Goal: Task Accomplishment & Management: Use online tool/utility

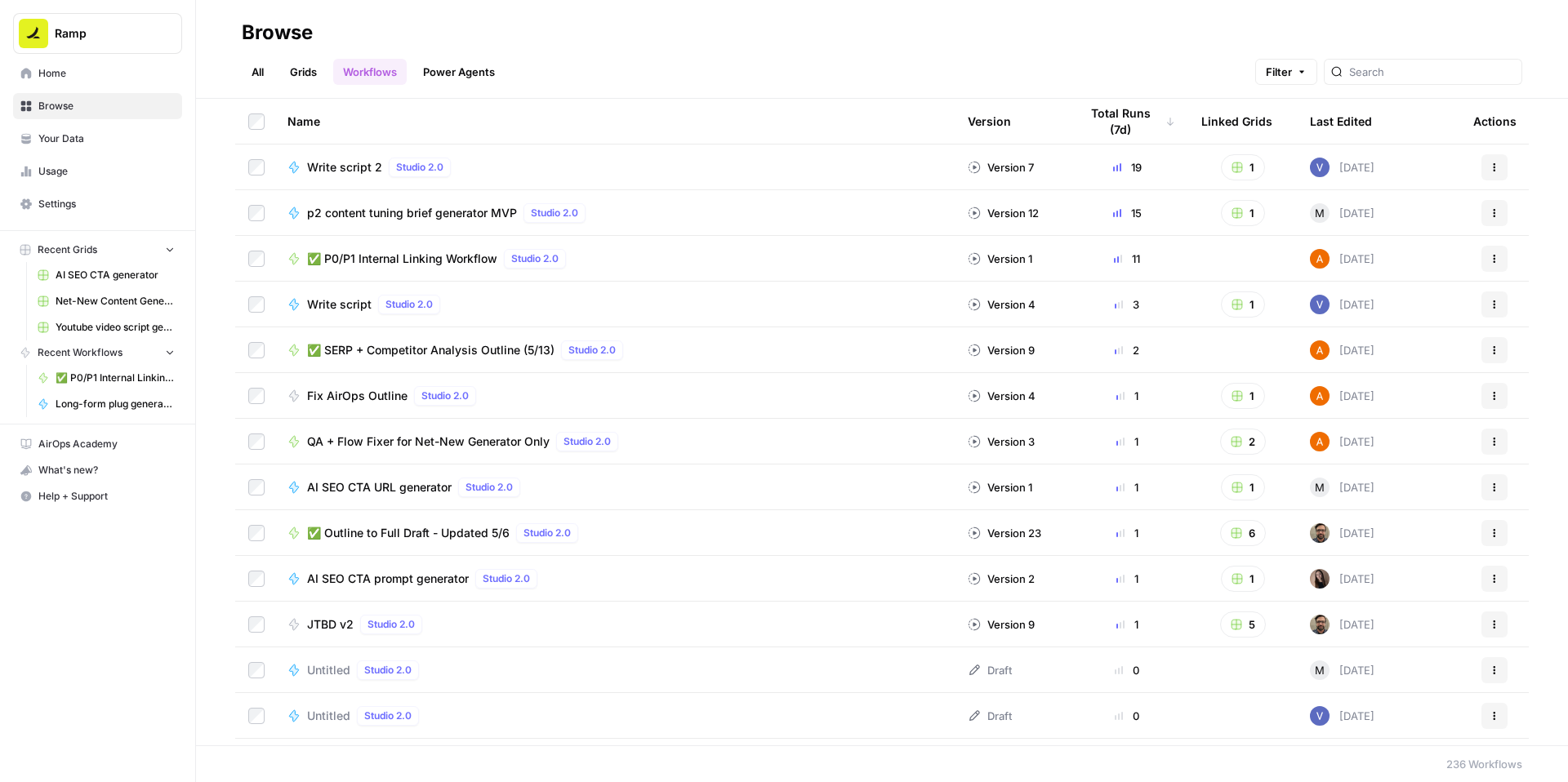
click at [490, 267] on span "✅ P0/P1 Internal Linking Workflow" at bounding box center [403, 259] width 190 height 17
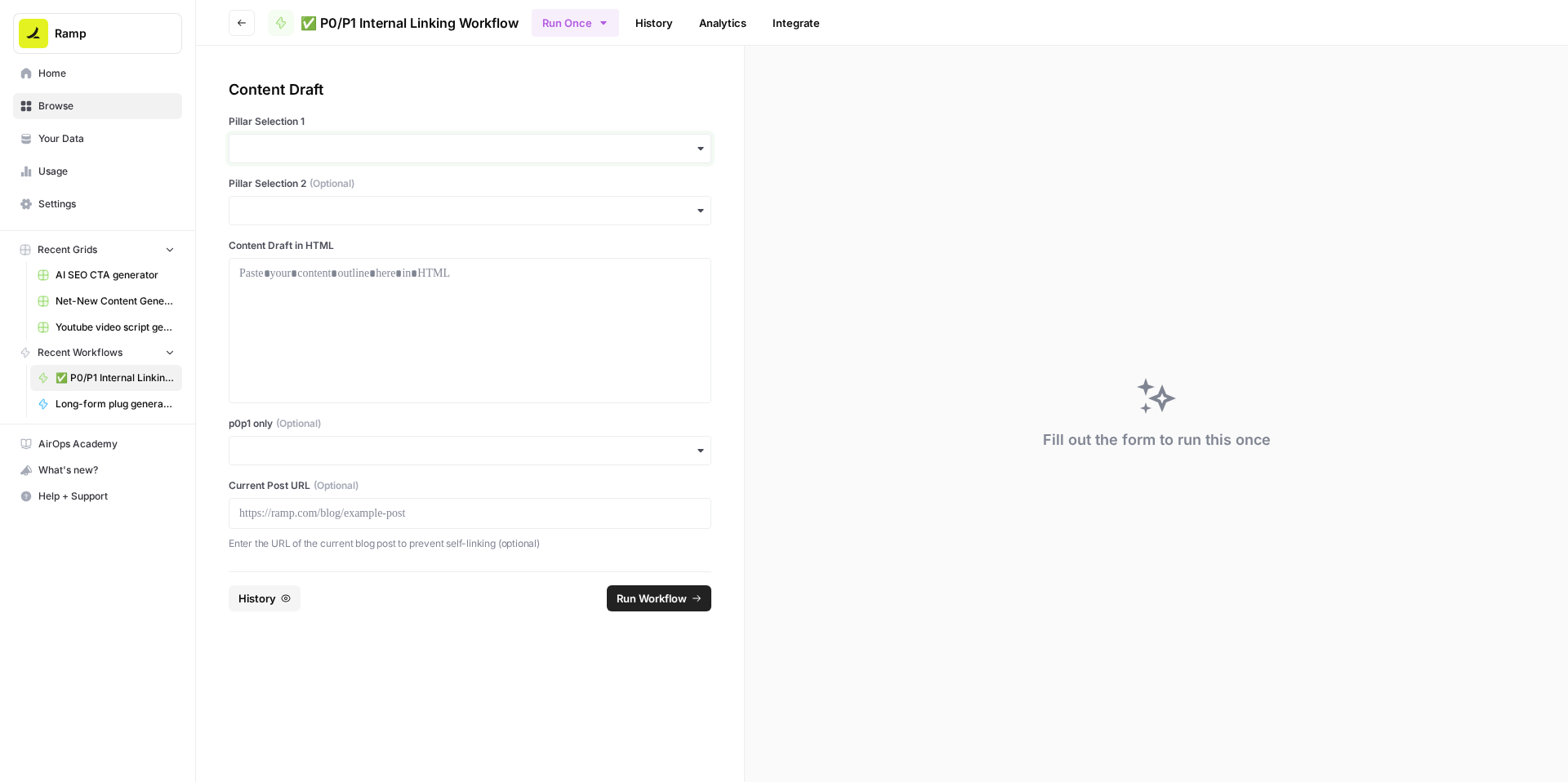
click at [314, 157] on input "Pillar Selection 1" at bounding box center [470, 148] width 462 height 17
click at [320, 242] on div "Accounts Payable" at bounding box center [508, 232] width 445 height 31
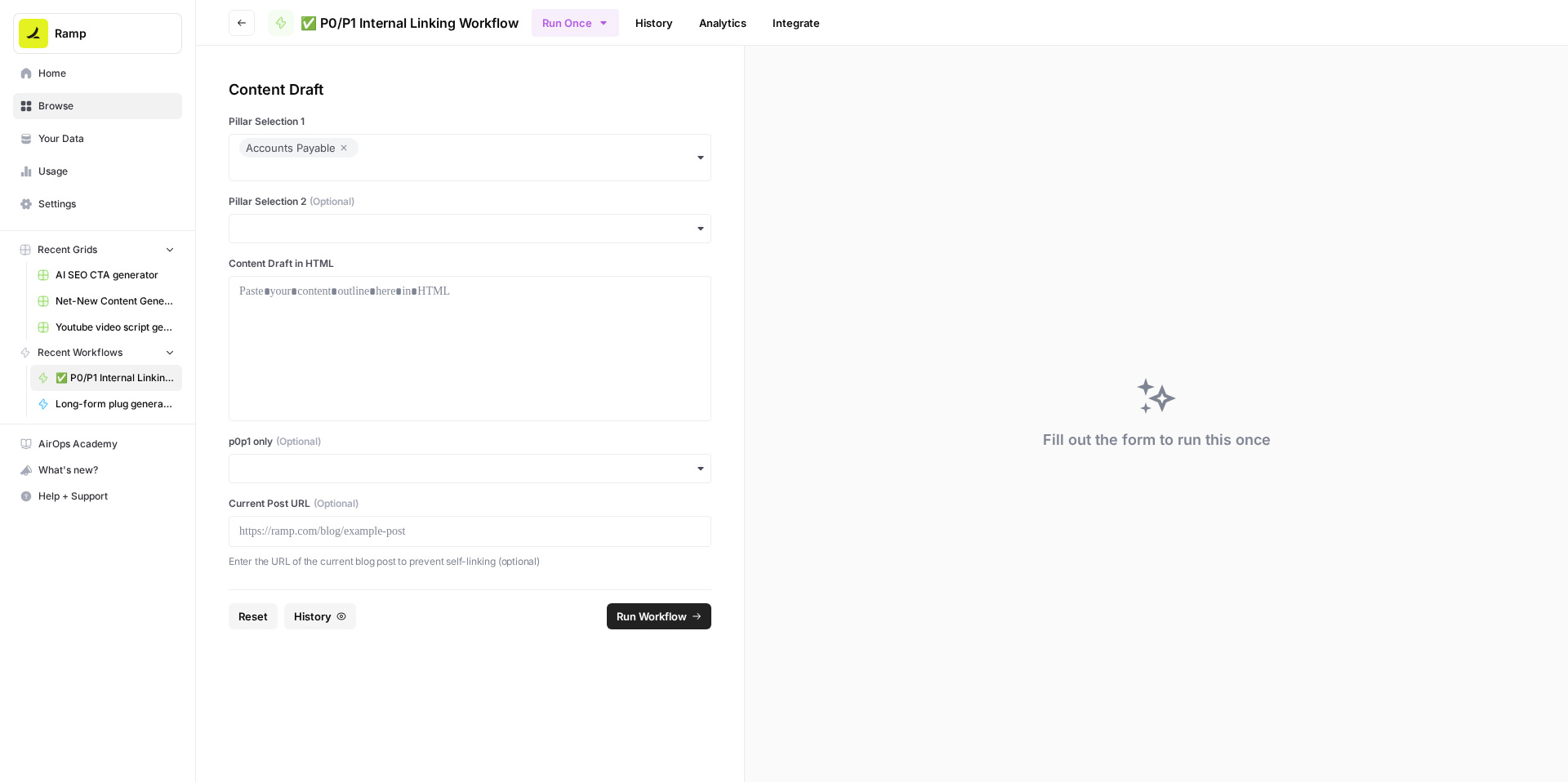
click at [335, 483] on div "button" at bounding box center [470, 468] width 483 height 29
click at [331, 638] on div "Yes" at bounding box center [508, 628] width 445 height 31
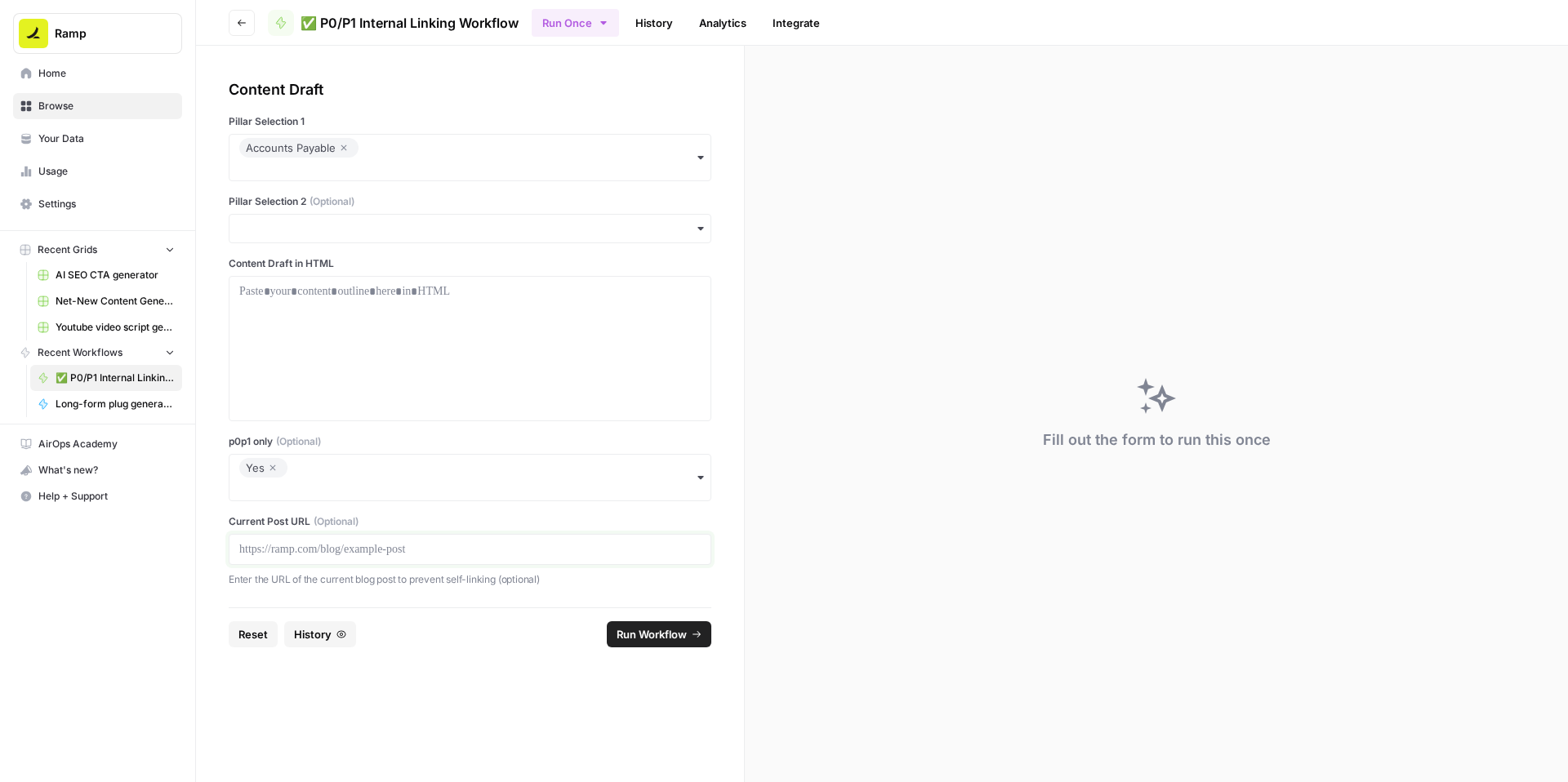
click at [340, 557] on p at bounding box center [470, 550] width 462 height 17
click at [486, 299] on p at bounding box center [470, 291] width 462 height 17
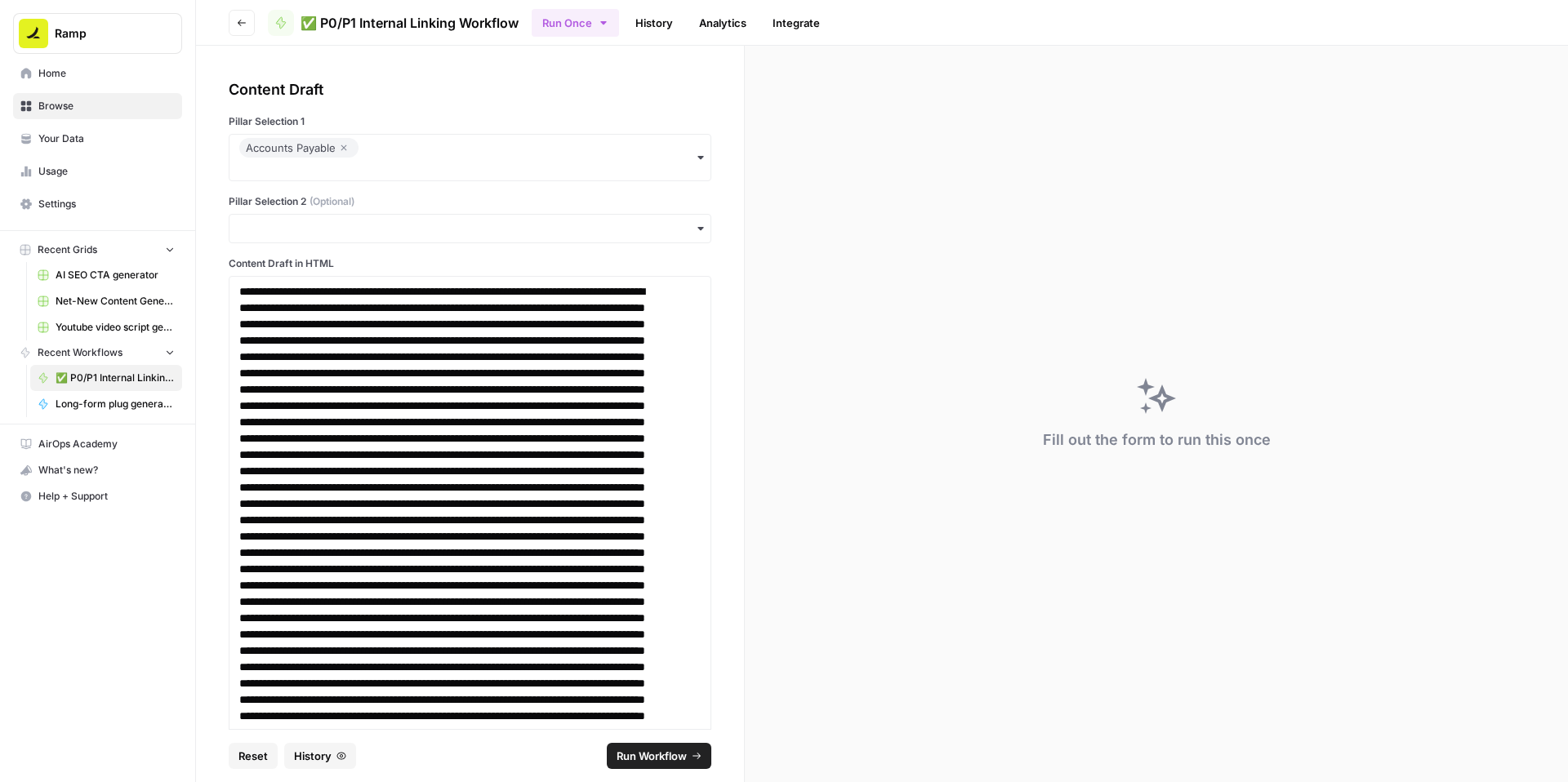
click at [646, 742] on button "Run Workflow" at bounding box center [659, 756] width 105 height 26
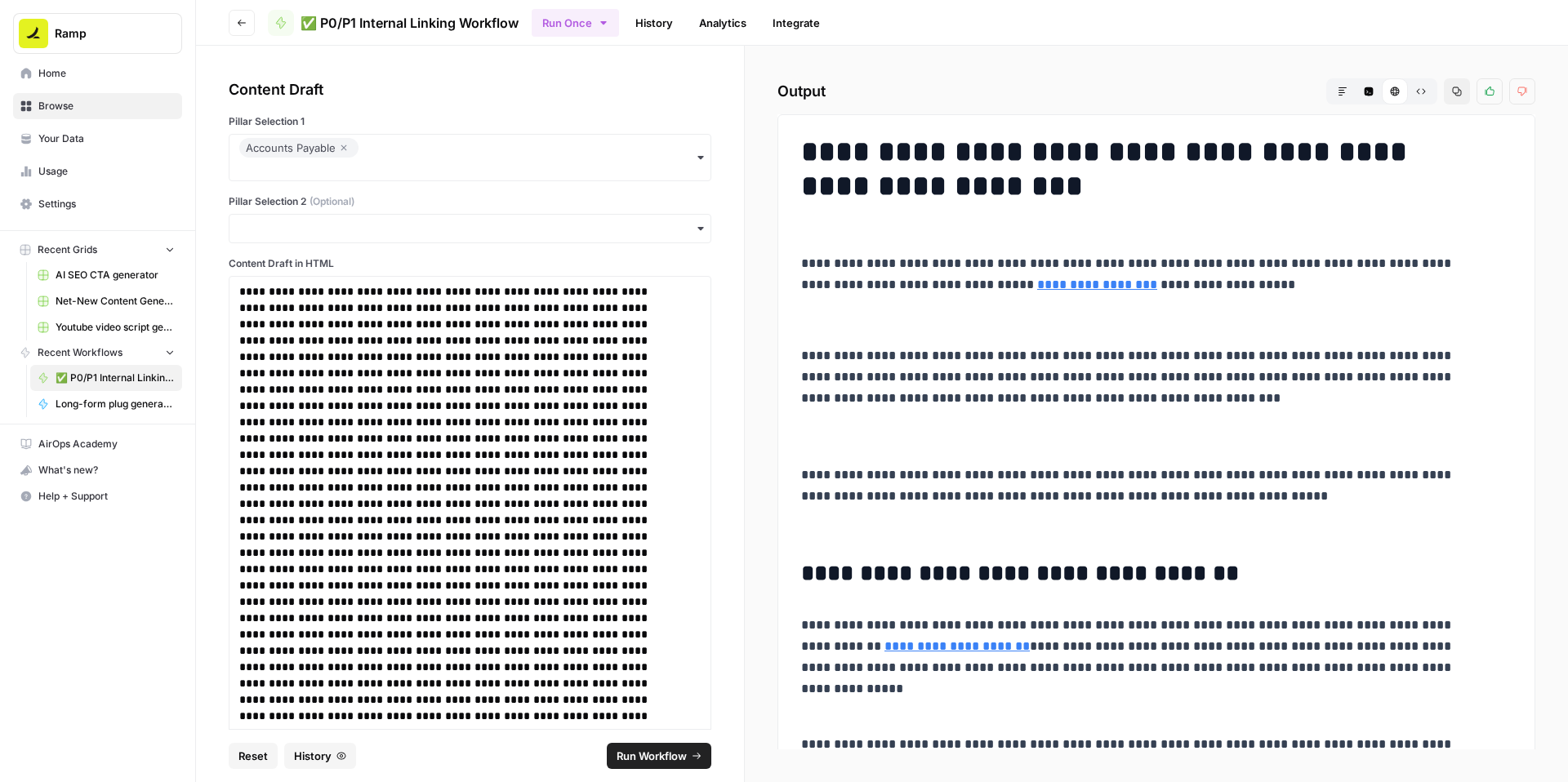
click at [1452, 96] on icon "button" at bounding box center [1456, 91] width 10 height 10
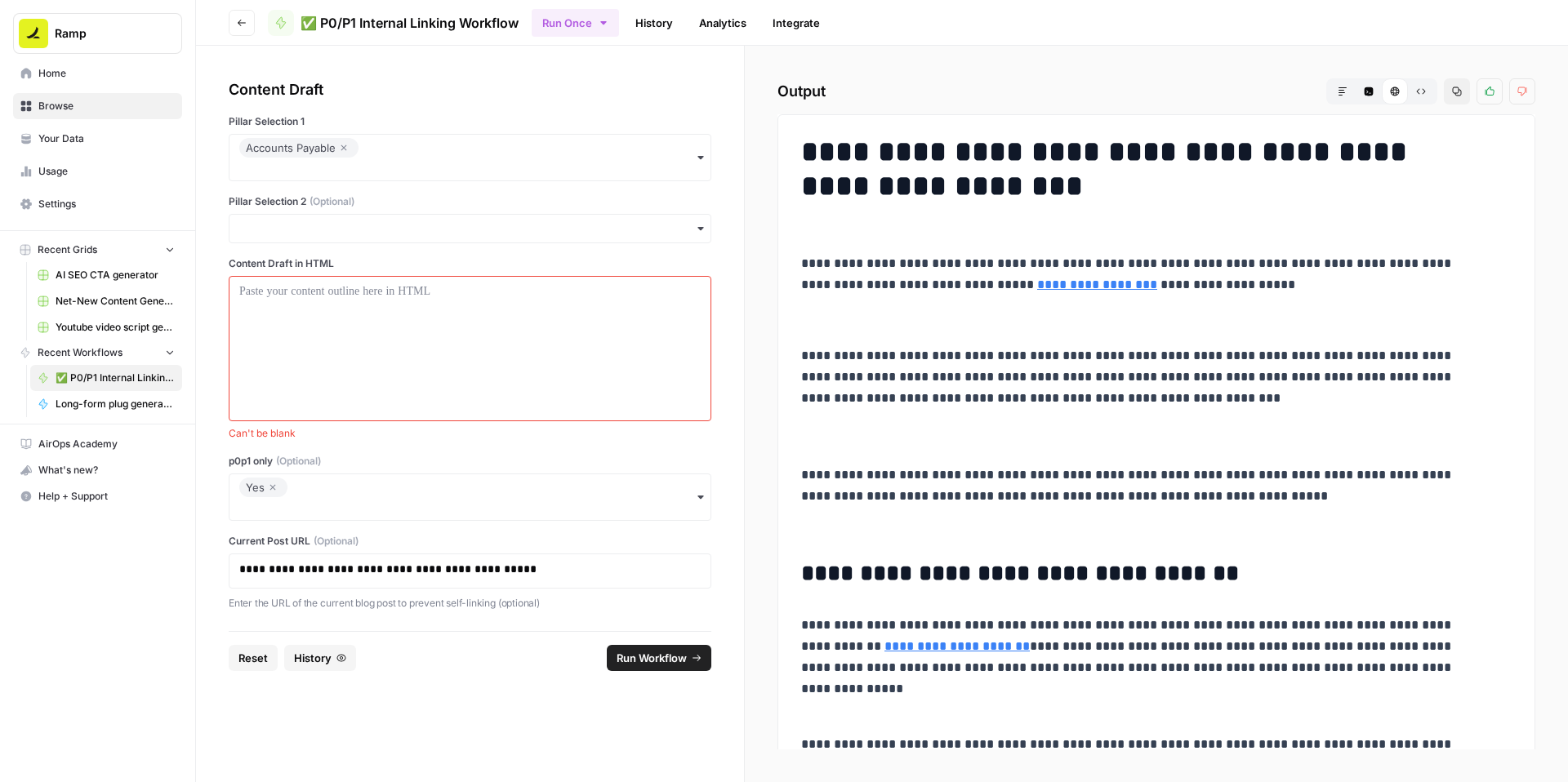
click at [277, 497] on icon "button" at bounding box center [272, 487] width 10 height 19
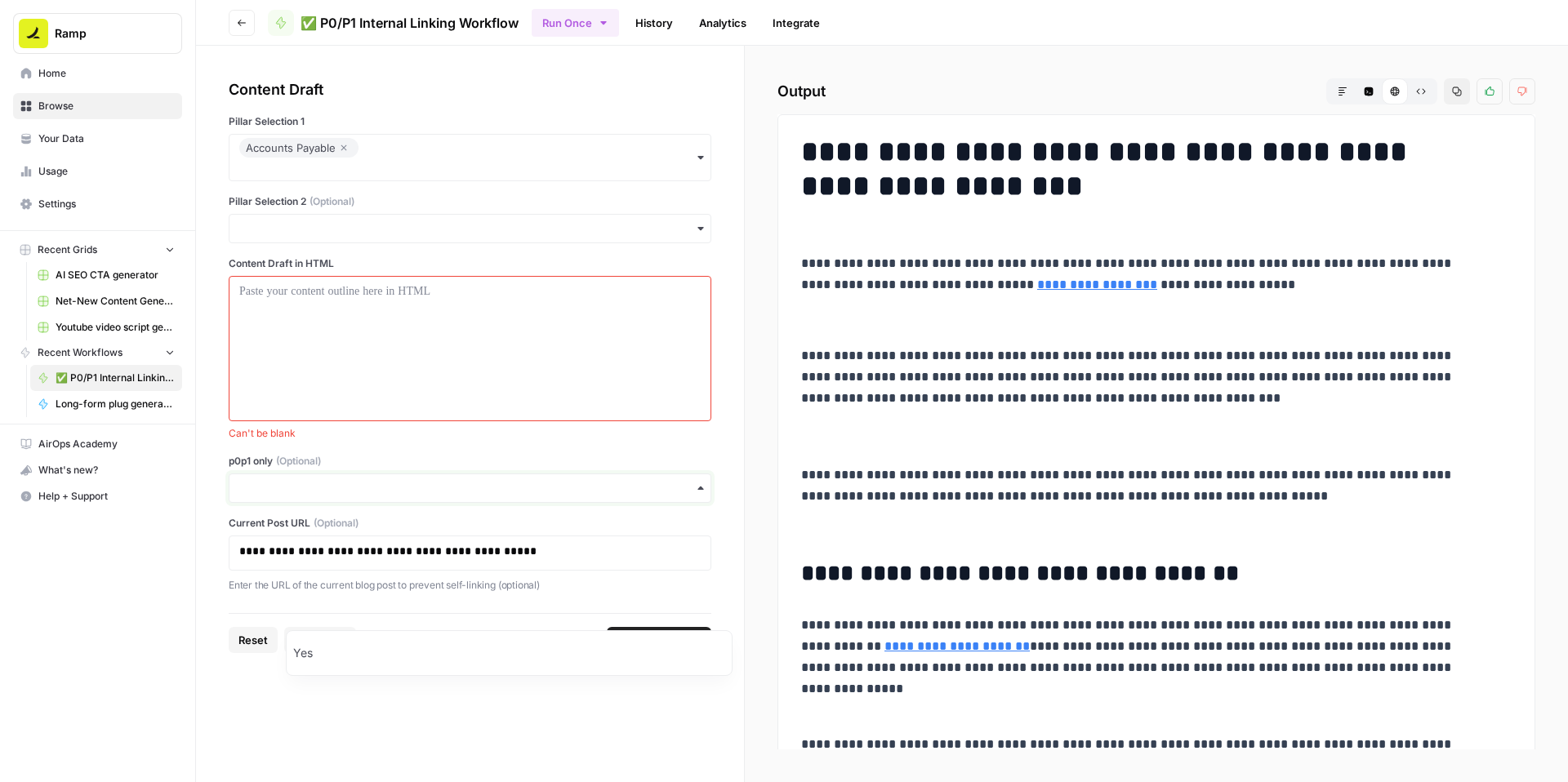
click at [351, 497] on input "p0p1 only (Optional)" at bounding box center [470, 488] width 462 height 17
click at [448, 557] on div "**********" at bounding box center [470, 336] width 483 height 515
click at [430, 414] on div at bounding box center [470, 349] width 462 height 130
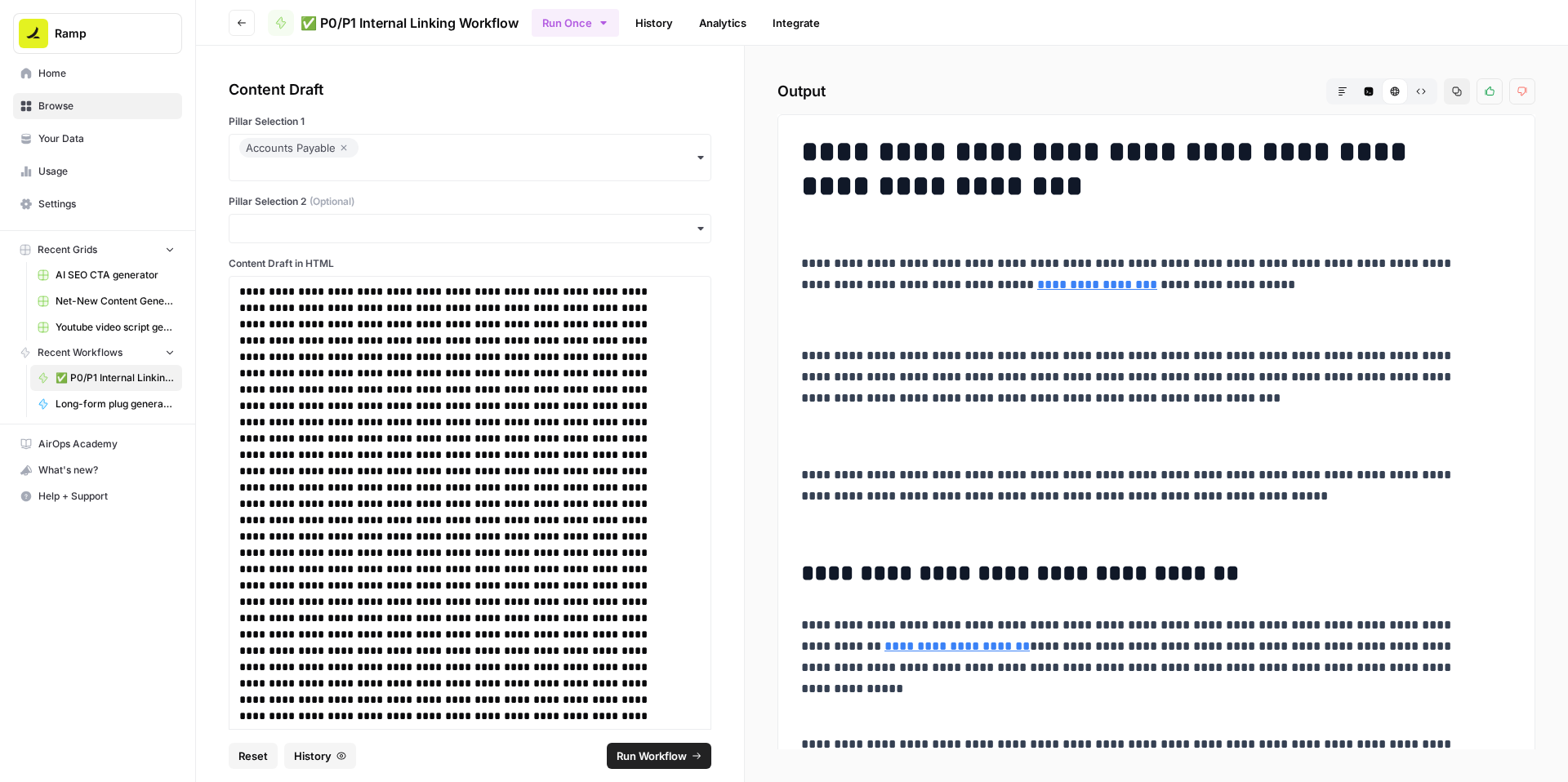
click at [677, 748] on span "Run Workflow" at bounding box center [652, 756] width 70 height 17
click at [1444, 105] on button "Copy" at bounding box center [1457, 92] width 26 height 26
